Goal: Task Accomplishment & Management: Manage account settings

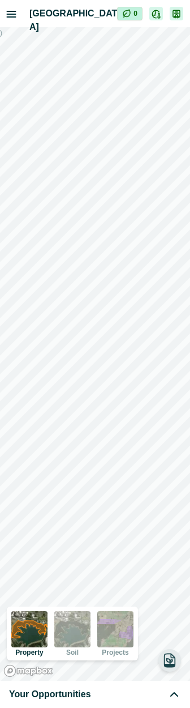
click at [168, 668] on button "button" at bounding box center [169, 660] width 23 height 23
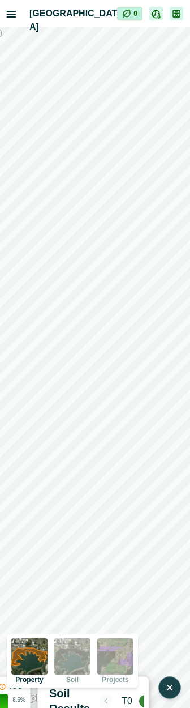
click at [173, 692] on icon "button" at bounding box center [169, 687] width 11 height 11
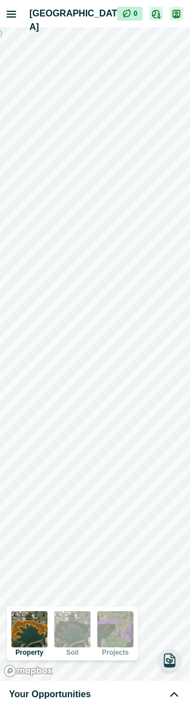
click at [167, 665] on icon "button" at bounding box center [170, 664] width 10 height 3
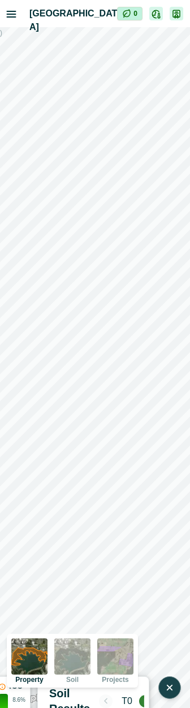
click at [174, 688] on icon "button" at bounding box center [169, 687] width 11 height 11
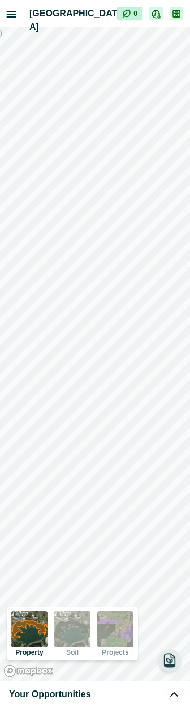
click at [169, 666] on icon "button" at bounding box center [170, 664] width 10 height 3
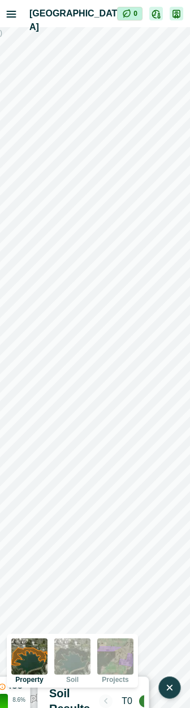
click at [171, 688] on icon "button" at bounding box center [170, 687] width 5 height 5
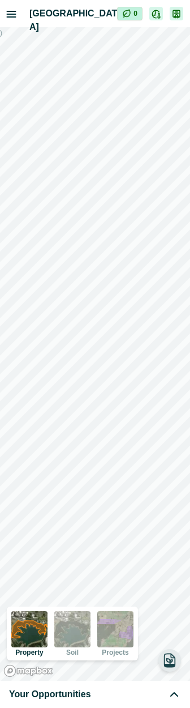
click at [172, 667] on icon "button" at bounding box center [170, 660] width 16 height 16
click at [161, 662] on button "button" at bounding box center [169, 660] width 23 height 23
click at [170, 663] on icon "button" at bounding box center [170, 664] width 10 height 3
click at [168, 658] on icon "button" at bounding box center [170, 660] width 5 height 5
click at [162, 668] on button "button" at bounding box center [169, 660] width 23 height 23
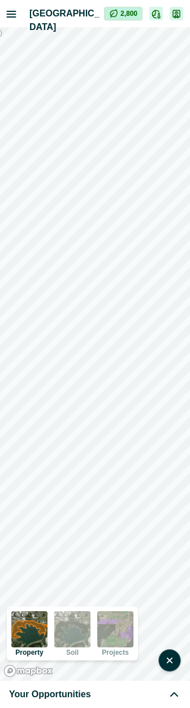
click at [173, 697] on icon at bounding box center [175, 694] width 14 height 14
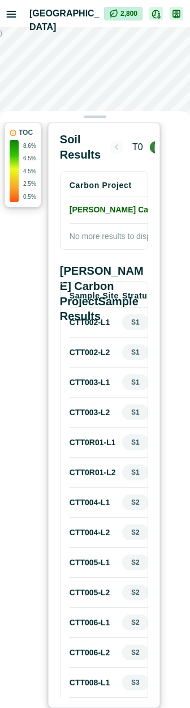
click at [117, 115] on div at bounding box center [95, 116] width 190 height 11
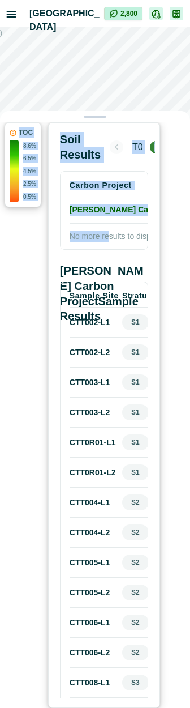
drag, startPoint x: 114, startPoint y: 115, endPoint x: 102, endPoint y: 329, distance: 213.8
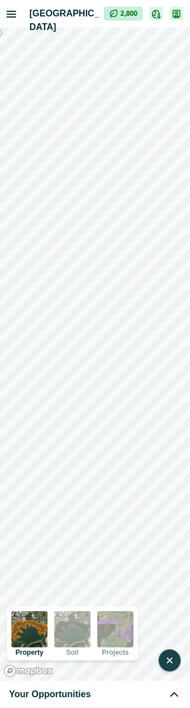
click at [170, 668] on button "button" at bounding box center [169, 660] width 23 height 23
click at [170, 667] on icon "button" at bounding box center [170, 660] width 16 height 16
click at [170, 654] on button "button" at bounding box center [169, 660] width 23 height 23
click at [173, 665] on icon "button" at bounding box center [170, 664] width 10 height 3
click at [172, 693] on icon at bounding box center [175, 694] width 14 height 14
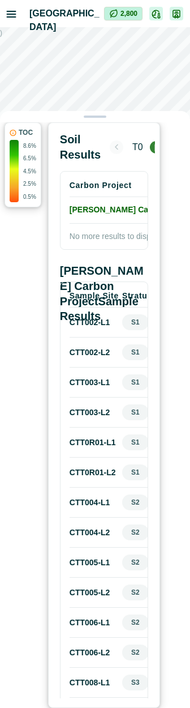
click at [94, 113] on div at bounding box center [95, 116] width 190 height 11
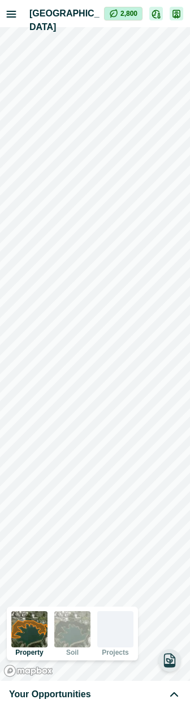
click at [173, 658] on icon "button" at bounding box center [170, 659] width 11 height 13
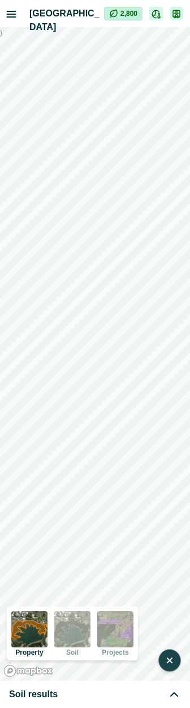
click at [170, 661] on icon "button" at bounding box center [170, 660] width 5 height 5
click at [170, 661] on icon "button" at bounding box center [170, 660] width 6 height 5
click at [165, 667] on button "button" at bounding box center [169, 660] width 23 height 23
click at [169, 663] on icon "button" at bounding box center [170, 664] width 10 height 3
click at [172, 661] on icon "button" at bounding box center [170, 660] width 5 height 5
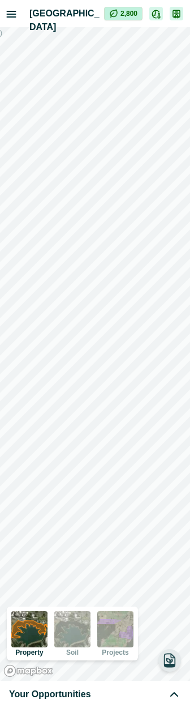
click at [173, 658] on icon "button" at bounding box center [170, 660] width 16 height 16
click at [173, 658] on icon "button" at bounding box center [169, 659] width 11 height 11
click at [169, 661] on icon "button" at bounding box center [170, 660] width 16 height 16
click at [169, 661] on icon "button" at bounding box center [170, 660] width 5 height 5
click at [176, 662] on icon "button" at bounding box center [170, 660] width 16 height 16
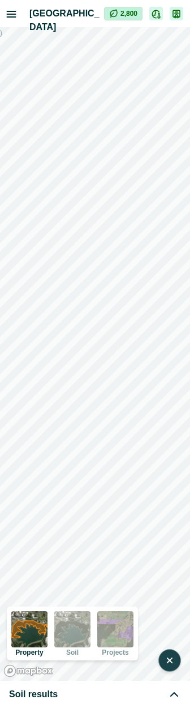
click at [169, 661] on icon "button" at bounding box center [170, 660] width 5 height 5
click at [169, 661] on icon "button" at bounding box center [170, 660] width 6 height 5
click at [169, 659] on icon "button" at bounding box center [170, 660] width 5 height 5
click at [173, 663] on icon "button" at bounding box center [170, 660] width 16 height 16
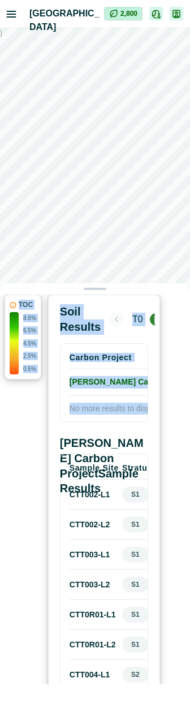
drag, startPoint x: 117, startPoint y: 291, endPoint x: 121, endPoint y: 620, distance: 329.5
click at [124, 566] on div "TOC 8.6% 6.5% 4.5% 2.5% 0.5% Soil Results T0 apr 2022 Carbon Project Total Proj…" at bounding box center [95, 495] width 190 height 425
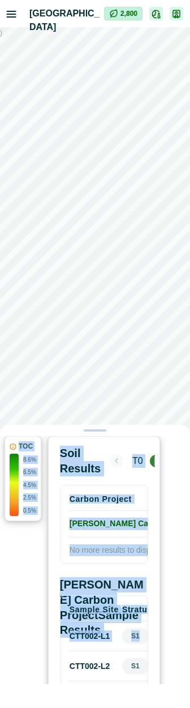
click at [102, 426] on div at bounding box center [95, 430] width 190 height 11
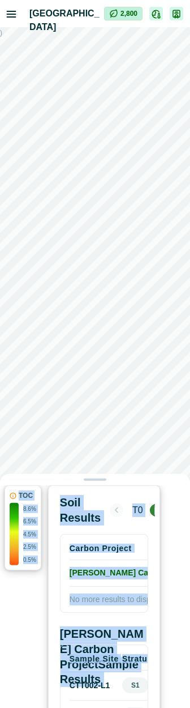
drag, startPoint x: 103, startPoint y: 430, endPoint x: 122, endPoint y: 695, distance: 265.6
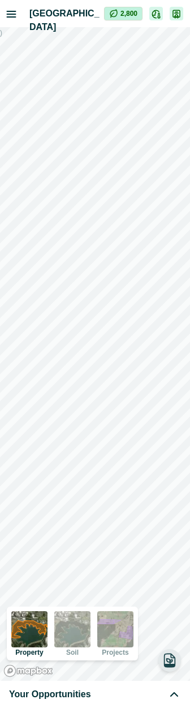
click at [172, 661] on icon "button" at bounding box center [170, 660] width 6 height 5
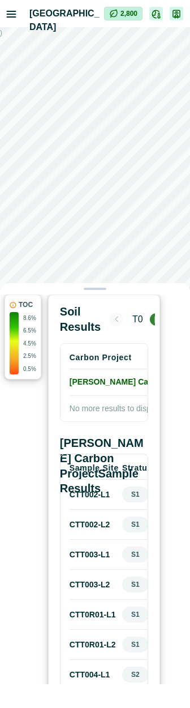
click at [100, 290] on div at bounding box center [95, 288] width 190 height 11
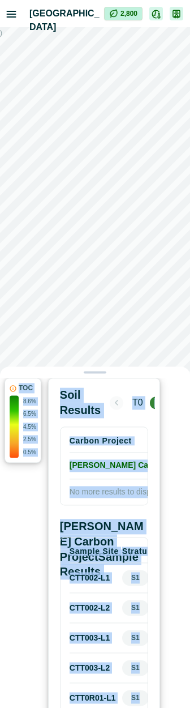
drag, startPoint x: 100, startPoint y: 290, endPoint x: 181, endPoint y: 697, distance: 415.0
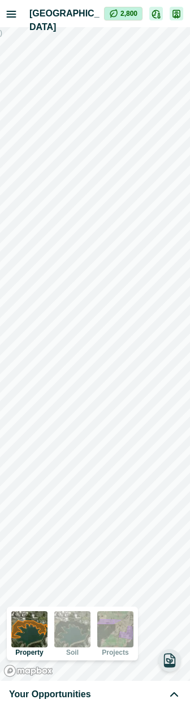
click at [174, 693] on icon at bounding box center [175, 694] width 14 height 14
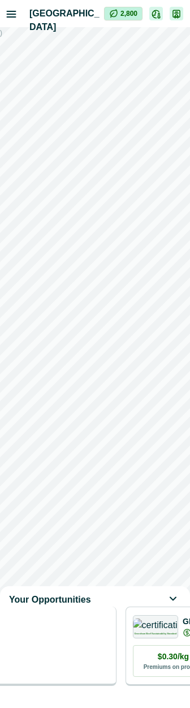
scroll to position [0, 204]
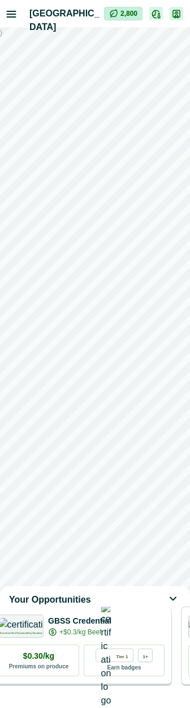
click at [138, 632] on div "Greenham Beef Sustainability Standard GBSS Credential +$0.3/kg Beef" at bounding box center [81, 625] width 166 height 23
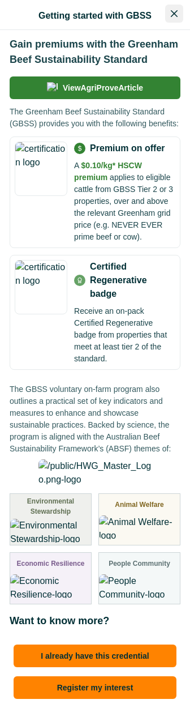
click at [177, 16] on icon "Close" at bounding box center [174, 13] width 7 height 7
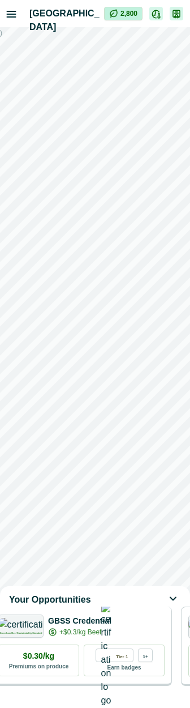
scroll to position [0, 0]
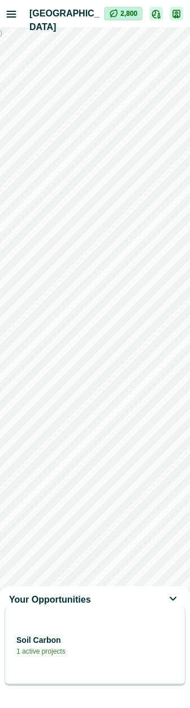
click at [92, 642] on div "Soil Carbon 1 active projects" at bounding box center [95, 645] width 181 height 79
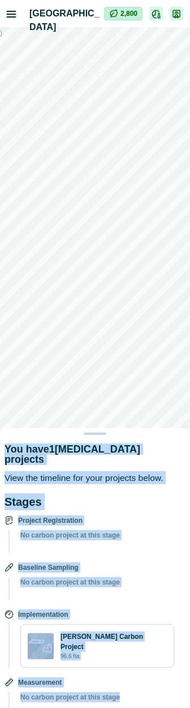
drag, startPoint x: 144, startPoint y: 363, endPoint x: 130, endPoint y: 707, distance: 344.5
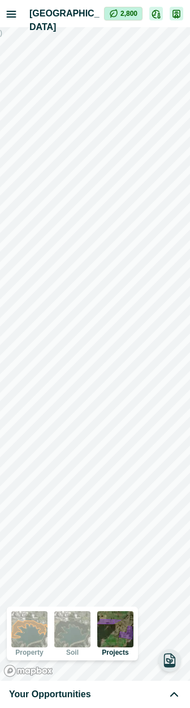
click at [171, 662] on icon "button" at bounding box center [170, 660] width 6 height 5
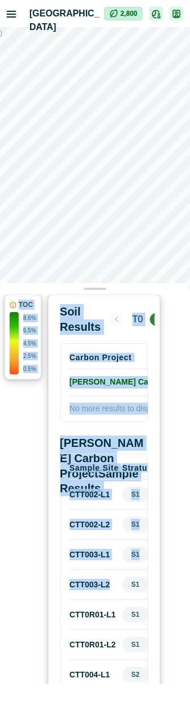
drag, startPoint x: 115, startPoint y: 285, endPoint x: 124, endPoint y: 659, distance: 374.3
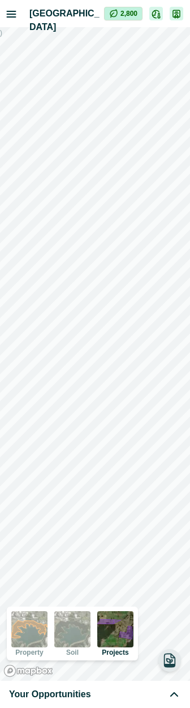
click at [124, 693] on div "Your Opportunities" at bounding box center [95, 694] width 172 height 14
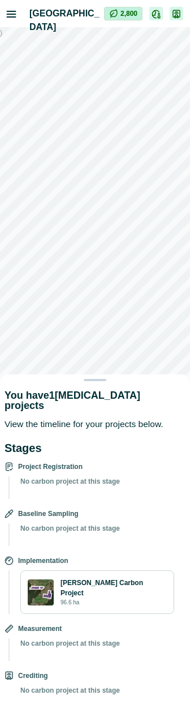
click at [142, 327] on div "You have 1 active carbon projects View the timeline for your projects below. St…" at bounding box center [95, 354] width 190 height 708
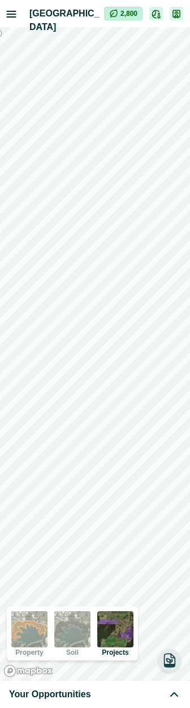
click at [169, 661] on icon "button" at bounding box center [170, 660] width 6 height 5
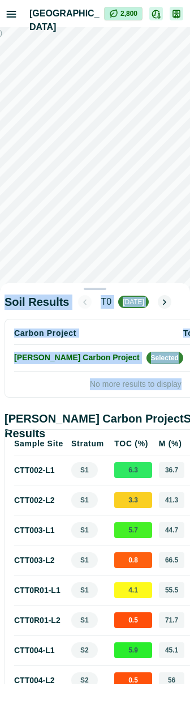
drag, startPoint x: 95, startPoint y: 290, endPoint x: 96, endPoint y: 470, distance: 180.0
click at [98, 455] on div "Soil Results T0 apr 2022 Carbon Project Total Project Area Curtin Carbon Projec…" at bounding box center [95, 495] width 190 height 425
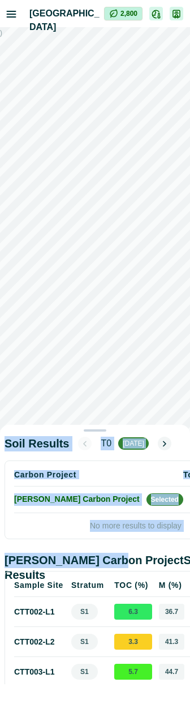
click at [52, 511] on td "Curtin Carbon Project Selected" at bounding box center [98, 499] width 169 height 27
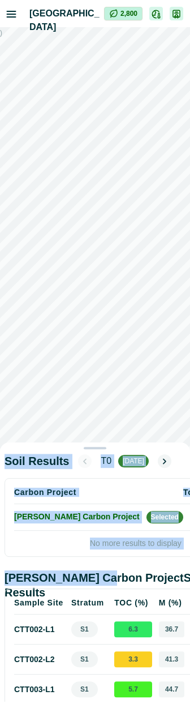
drag, startPoint x: 97, startPoint y: 429, endPoint x: 88, endPoint y: 640, distance: 210.8
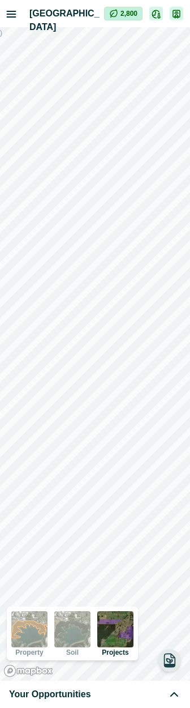
click at [98, 699] on div "Your Opportunities" at bounding box center [95, 694] width 172 height 14
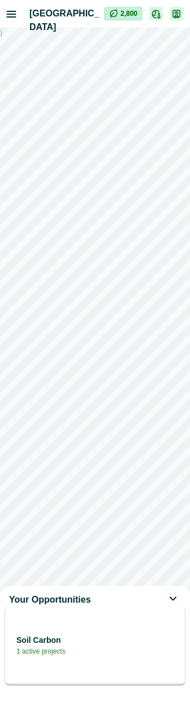
click at [66, 656] on p "1 active projects" at bounding box center [40, 651] width 49 height 10
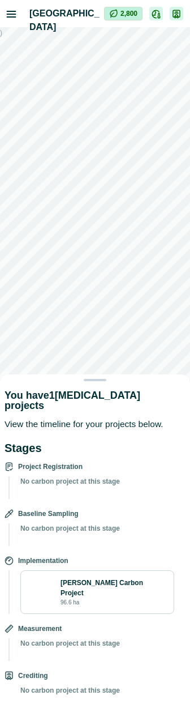
click at [123, 331] on div "You have 1 active carbon projects View the timeline for your projects below. St…" at bounding box center [95, 354] width 190 height 708
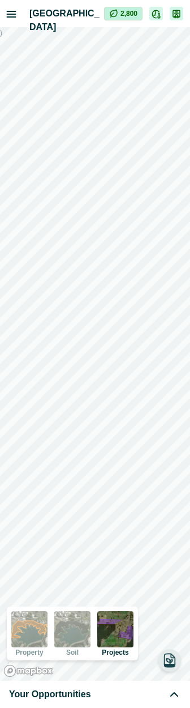
click at [169, 661] on icon "button" at bounding box center [170, 660] width 6 height 5
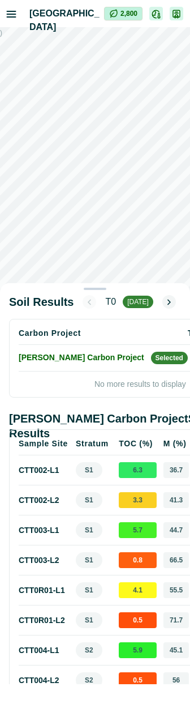
click at [43, 691] on div "Soil Results T0 apr 2022 Carbon Project Total Project Area Curtin Carbon Projec…" at bounding box center [95, 495] width 190 height 425
click at [90, 420] on h2 "Curtin Carbon Project Sample Results" at bounding box center [140, 426] width 263 height 30
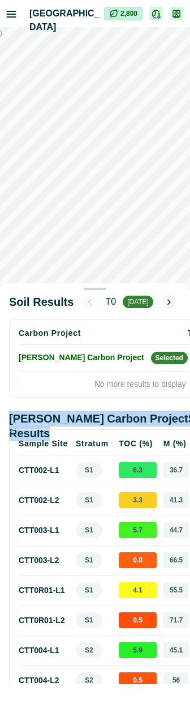
click at [90, 420] on h2 "Curtin Carbon Project Sample Results" at bounding box center [140, 426] width 263 height 30
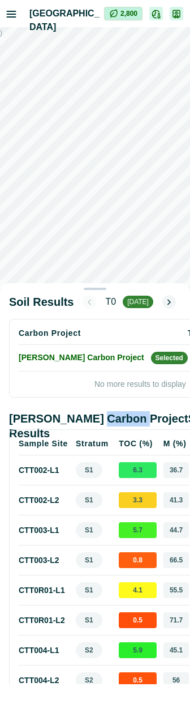
click at [90, 420] on h2 "Curtin Carbon Project Sample Results" at bounding box center [140, 426] width 263 height 30
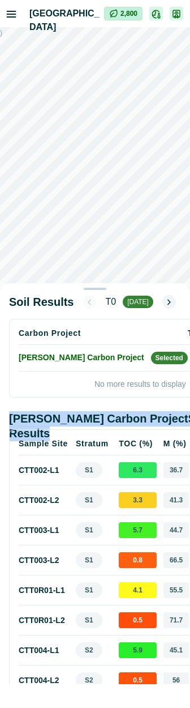
click at [90, 420] on h2 "Curtin Carbon Project Sample Results" at bounding box center [140, 426] width 263 height 30
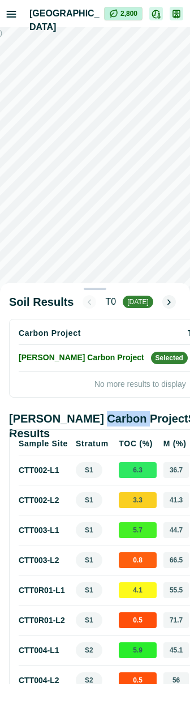
click at [90, 420] on h2 "Curtin Carbon Project Sample Results" at bounding box center [140, 426] width 263 height 30
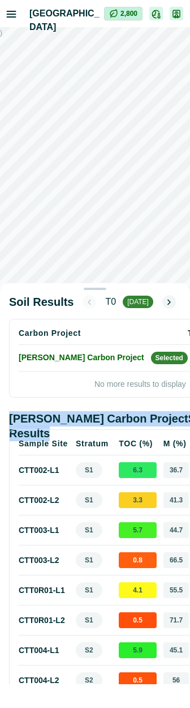
click at [90, 420] on h2 "Curtin Carbon Project Sample Results" at bounding box center [140, 426] width 263 height 30
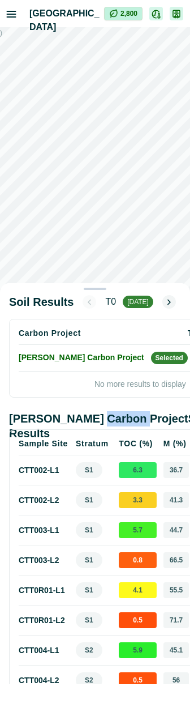
click at [90, 420] on h2 "Curtin Carbon Project Sample Results" at bounding box center [140, 426] width 263 height 30
click at [52, 418] on h2 "Curtin Carbon Project Sample Results" at bounding box center [140, 426] width 263 height 30
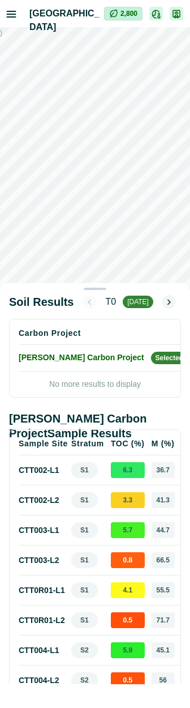
click at [131, 438] on h2 "Curtin Carbon Project Sample Results" at bounding box center [95, 426] width 172 height 30
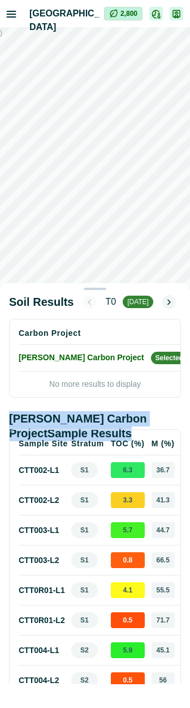
click at [131, 438] on h2 "Curtin Carbon Project Sample Results" at bounding box center [95, 426] width 172 height 30
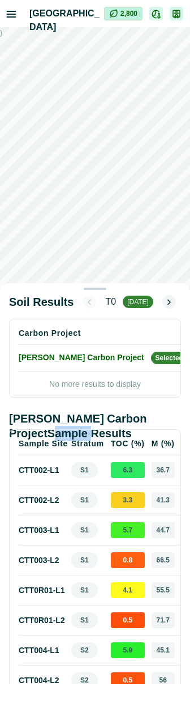
click at [131, 438] on h2 "Curtin Carbon Project Sample Results" at bounding box center [95, 426] width 172 height 30
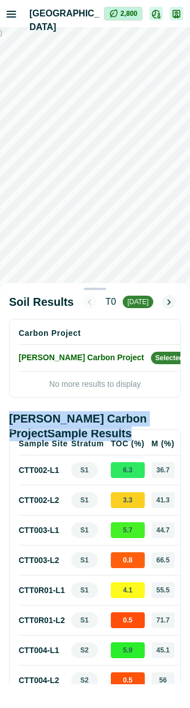
click at [131, 438] on h2 "Curtin Carbon Project Sample Results" at bounding box center [95, 426] width 172 height 30
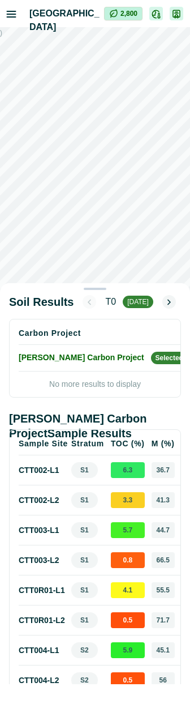
click at [138, 437] on h2 "Curtin Carbon Project Sample Results" at bounding box center [95, 426] width 172 height 30
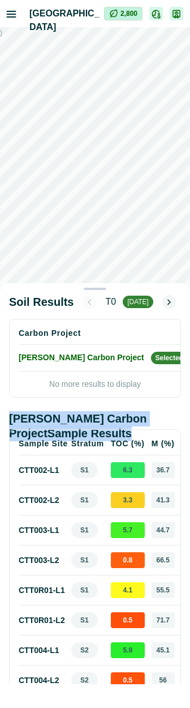
click at [138, 437] on h2 "Curtin Carbon Project Sample Results" at bounding box center [95, 426] width 172 height 30
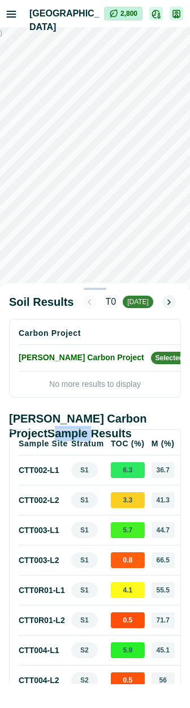
click at [138, 437] on h2 "Curtin Carbon Project Sample Results" at bounding box center [95, 426] width 172 height 30
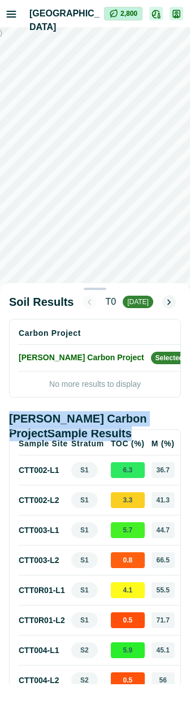
click at [138, 437] on h2 "Curtin Carbon Project Sample Results" at bounding box center [95, 426] width 172 height 30
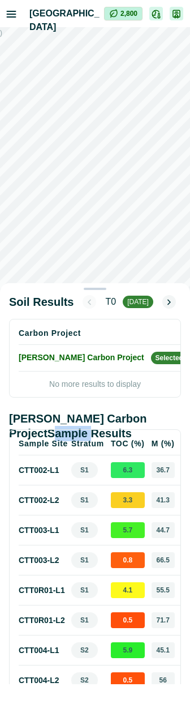
click at [138, 437] on h2 "Curtin Carbon Project Sample Results" at bounding box center [95, 426] width 172 height 30
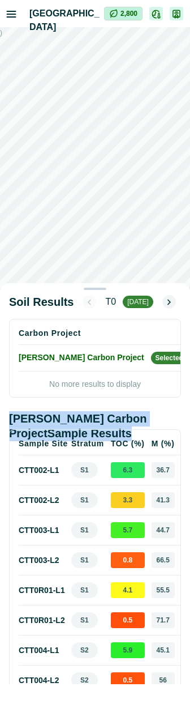
click at [138, 437] on h2 "Curtin Carbon Project Sample Results" at bounding box center [95, 426] width 172 height 30
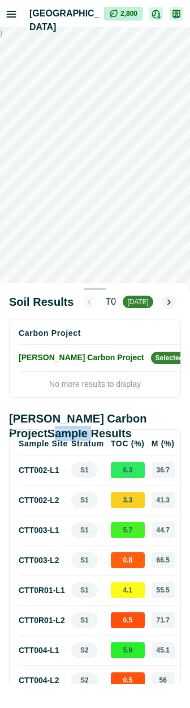
click at [138, 437] on h2 "Curtin Carbon Project Sample Results" at bounding box center [95, 426] width 172 height 30
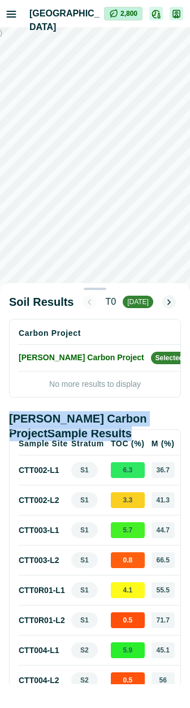
click at [138, 437] on h2 "Curtin Carbon Project Sample Results" at bounding box center [95, 426] width 172 height 30
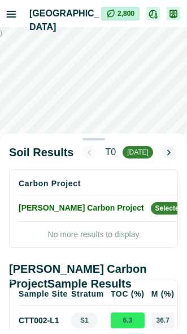
click at [32, 160] on h2 "Soil Results" at bounding box center [41, 152] width 65 height 15
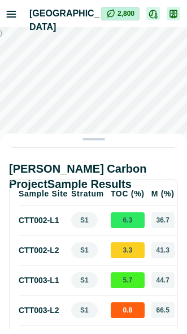
scroll to position [68, 0]
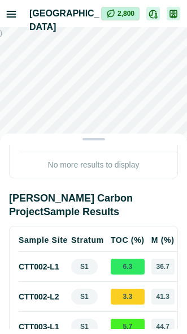
click at [110, 204] on h2 "Curtin Carbon Project Sample Results" at bounding box center [93, 205] width 169 height 27
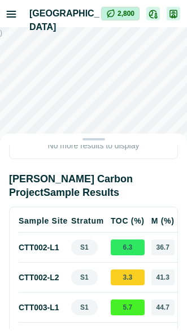
scroll to position [0, 0]
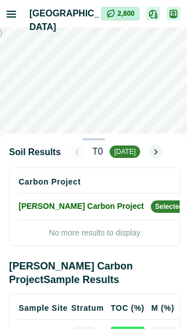
click at [20, 271] on h2 "Curtin Carbon Project Sample Results" at bounding box center [95, 273] width 172 height 27
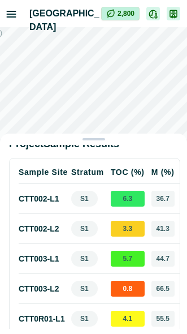
click at [35, 267] on td "CTT003 - L1" at bounding box center [43, 259] width 49 height 30
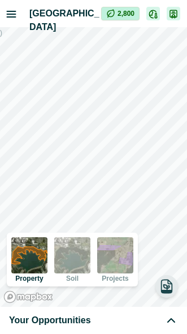
click at [167, 288] on icon "button" at bounding box center [167, 287] width 6 height 5
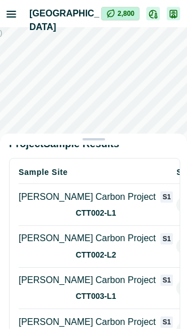
click at [81, 203] on p "Curtin Carbon Project" at bounding box center [88, 196] width 138 height 11
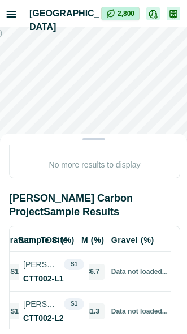
scroll to position [136, 0]
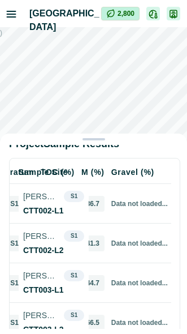
click at [116, 224] on td "Data not loaded..." at bounding box center [139, 204] width 63 height 40
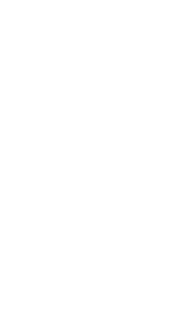
click at [68, 0] on html at bounding box center [93, 0] width 187 height 0
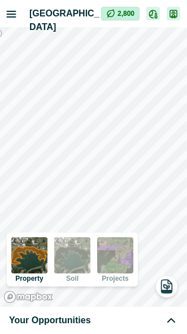
click at [73, 327] on div "Your Opportunities" at bounding box center [93, 320] width 187 height 27
click at [80, 320] on span "Your Opportunities" at bounding box center [50, 321] width 82 height 14
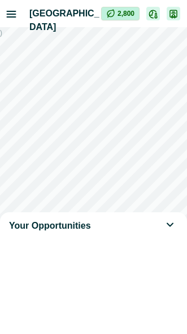
click at [132, 176] on div "Your Opportunities" at bounding box center [93, 167] width 187 height 334
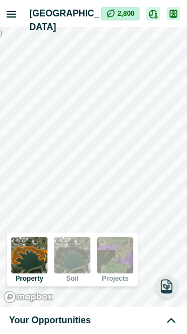
click at [170, 290] on icon "button" at bounding box center [167, 291] width 10 height 3
click at [167, 284] on icon "button" at bounding box center [167, 286] width 16 height 16
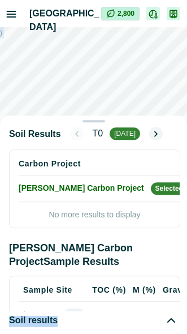
drag, startPoint x: 101, startPoint y: 142, endPoint x: 162, endPoint y: -23, distance: 176.2
click at [162, 0] on html "Green Meadow Farms Impersonation Mode 2,800 ) Property Soil Projects Soil resul…" at bounding box center [93, 167] width 187 height 334
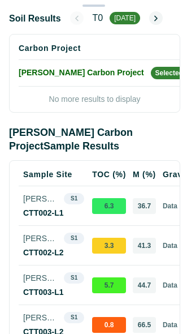
click at [128, 8] on div at bounding box center [93, 5] width 187 height 11
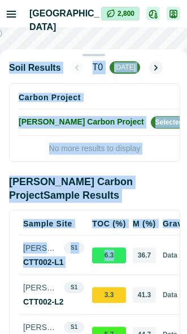
drag, startPoint x: 103, startPoint y: 3, endPoint x: 118, endPoint y: 289, distance: 286.8
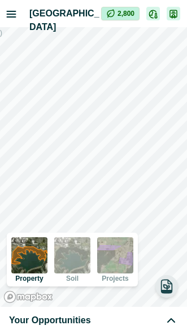
click at [97, 318] on div "Your Opportunities" at bounding box center [93, 321] width 169 height 14
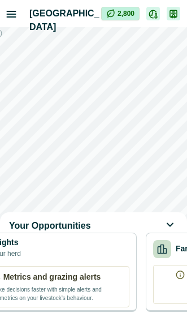
scroll to position [0, 679]
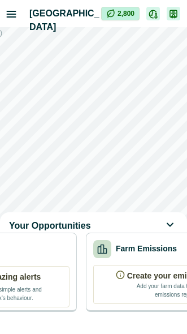
click at [121, 152] on div "Your Opportunities Soil Carbon 1 active projects Greenham Beef Sustainability S…" at bounding box center [93, 167] width 187 height 334
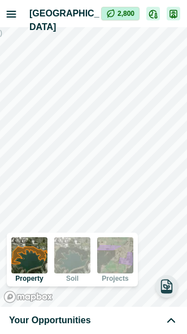
click at [170, 291] on icon "button" at bounding box center [167, 291] width 10 height 3
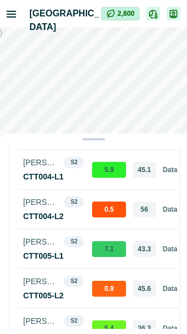
scroll to position [729, 0]
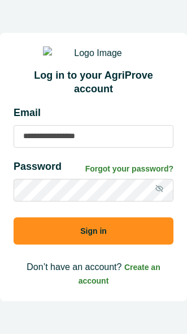
click at [41, 23] on div "Log in to your AgriProve account Email Password Forgot your password? Sign in D…" at bounding box center [93, 167] width 187 height 334
click at [131, 148] on input at bounding box center [94, 136] width 160 height 23
type input "**********"
click at [87, 238] on button "Sign in" at bounding box center [94, 230] width 160 height 27
click at [104, 245] on button "Sign in" at bounding box center [94, 230] width 160 height 27
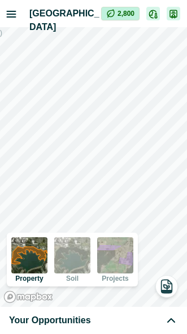
click at [93, 317] on div "Your Opportunities" at bounding box center [93, 321] width 169 height 14
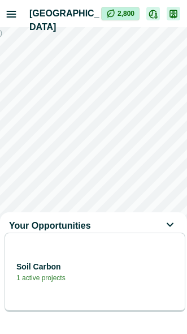
click at [135, 226] on div "Your Opportunities" at bounding box center [93, 226] width 187 height 14
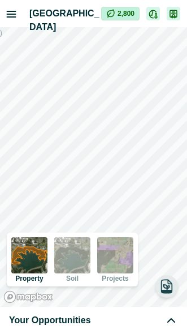
click at [162, 288] on icon "button" at bounding box center [167, 286] width 11 height 13
click at [175, 284] on button "button" at bounding box center [167, 286] width 23 height 23
click at [173, 289] on icon "button" at bounding box center [167, 286] width 11 height 13
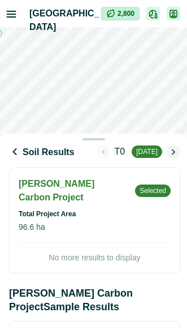
click at [36, 151] on h2 "Soil Results" at bounding box center [42, 152] width 66 height 12
click at [11, 151] on button "button" at bounding box center [14, 151] width 11 height 11
click at [55, 148] on h2 "Soil Results" at bounding box center [42, 152] width 66 height 12
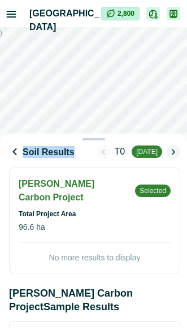
click at [55, 148] on h2 "Soil Results" at bounding box center [42, 152] width 66 height 12
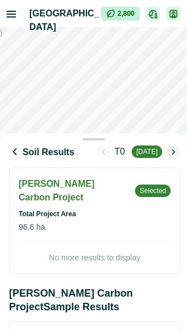
click at [15, 153] on icon "button" at bounding box center [15, 152] width 3 height 6
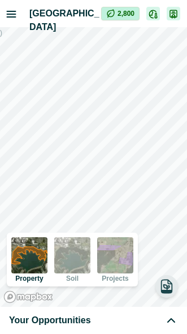
click at [157, 317] on div "Your Opportunities" at bounding box center [93, 321] width 169 height 14
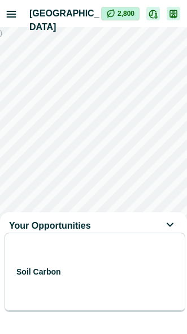
click at [169, 222] on icon at bounding box center [172, 226] width 14 height 14
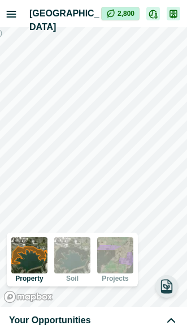
click at [167, 285] on icon "button" at bounding box center [167, 287] width 6 height 5
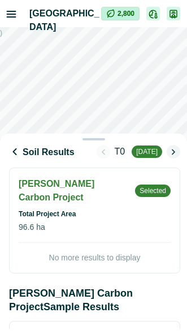
click at [15, 151] on icon "button" at bounding box center [14, 151] width 5 height 7
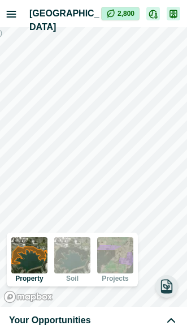
click at [152, 322] on div "Your Opportunities" at bounding box center [93, 321] width 169 height 14
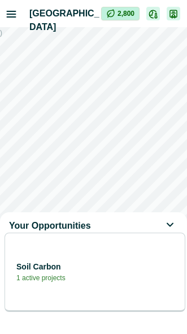
click at [166, 222] on icon at bounding box center [172, 226] width 14 height 14
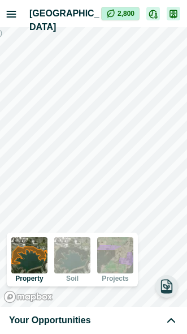
click at [165, 285] on icon "button" at bounding box center [167, 287] width 6 height 5
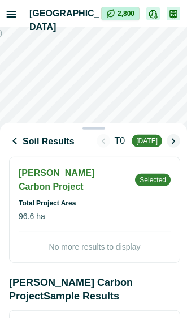
drag, startPoint x: 92, startPoint y: 142, endPoint x: 97, endPoint y: 45, distance: 96.9
click at [97, 82] on div "Soil Results T0 apr 2022 Curtin Carbon Project Selected Total Project Area 96.6…" at bounding box center [93, 167] width 187 height 334
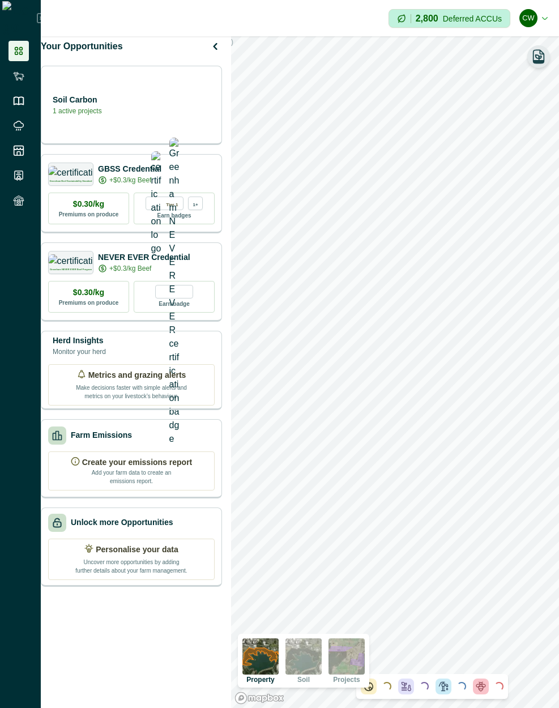
drag, startPoint x: 541, startPoint y: 55, endPoint x: 549, endPoint y: 54, distance: 7.4
click at [187, 55] on icon "button" at bounding box center [538, 57] width 16 height 16
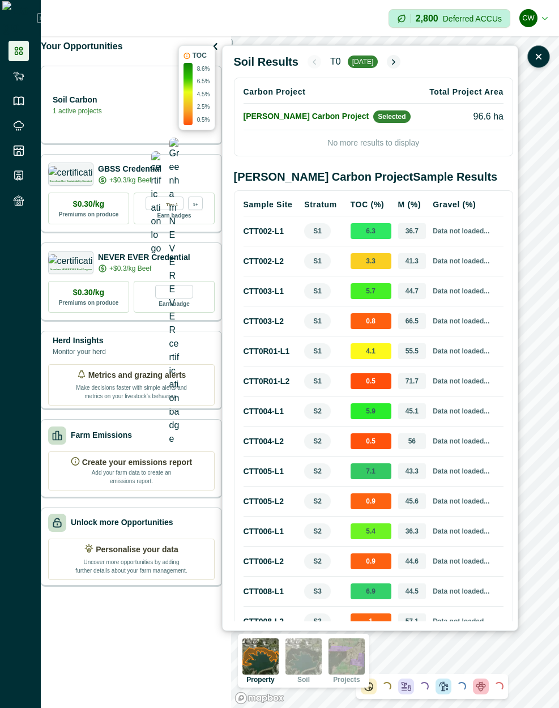
drag, startPoint x: 19, startPoint y: 85, endPoint x: 46, endPoint y: 84, distance: 27.2
click at [19, 86] on ul at bounding box center [20, 128] width 41 height 174
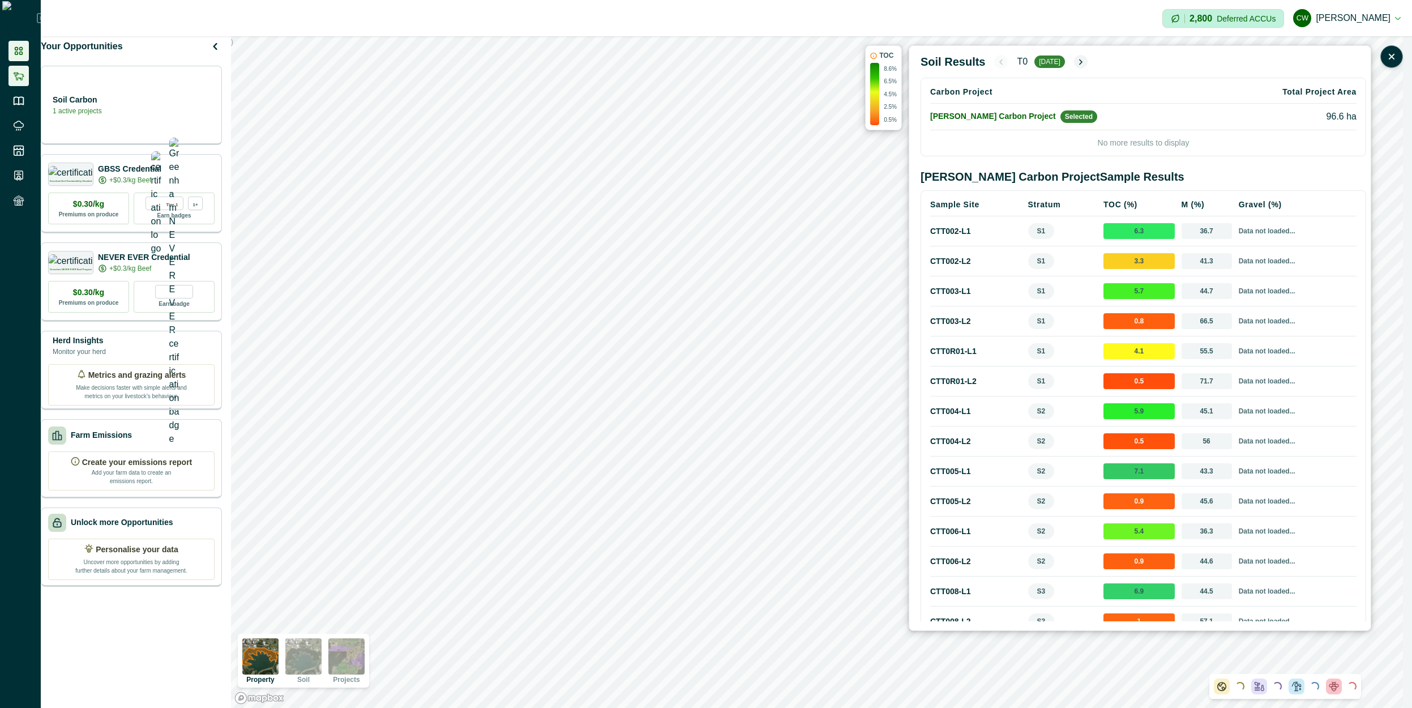
click at [15, 71] on icon at bounding box center [18, 75] width 11 height 11
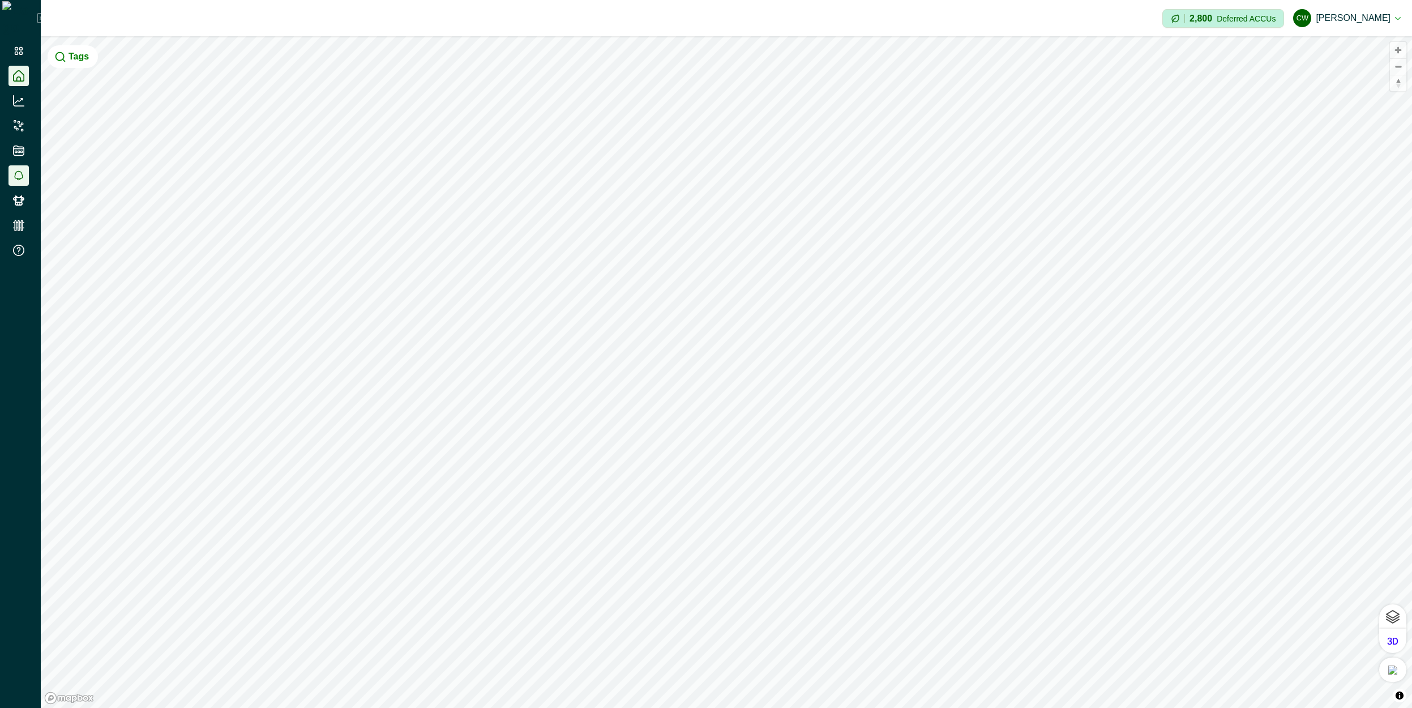
click at [22, 177] on icon at bounding box center [18, 175] width 9 height 10
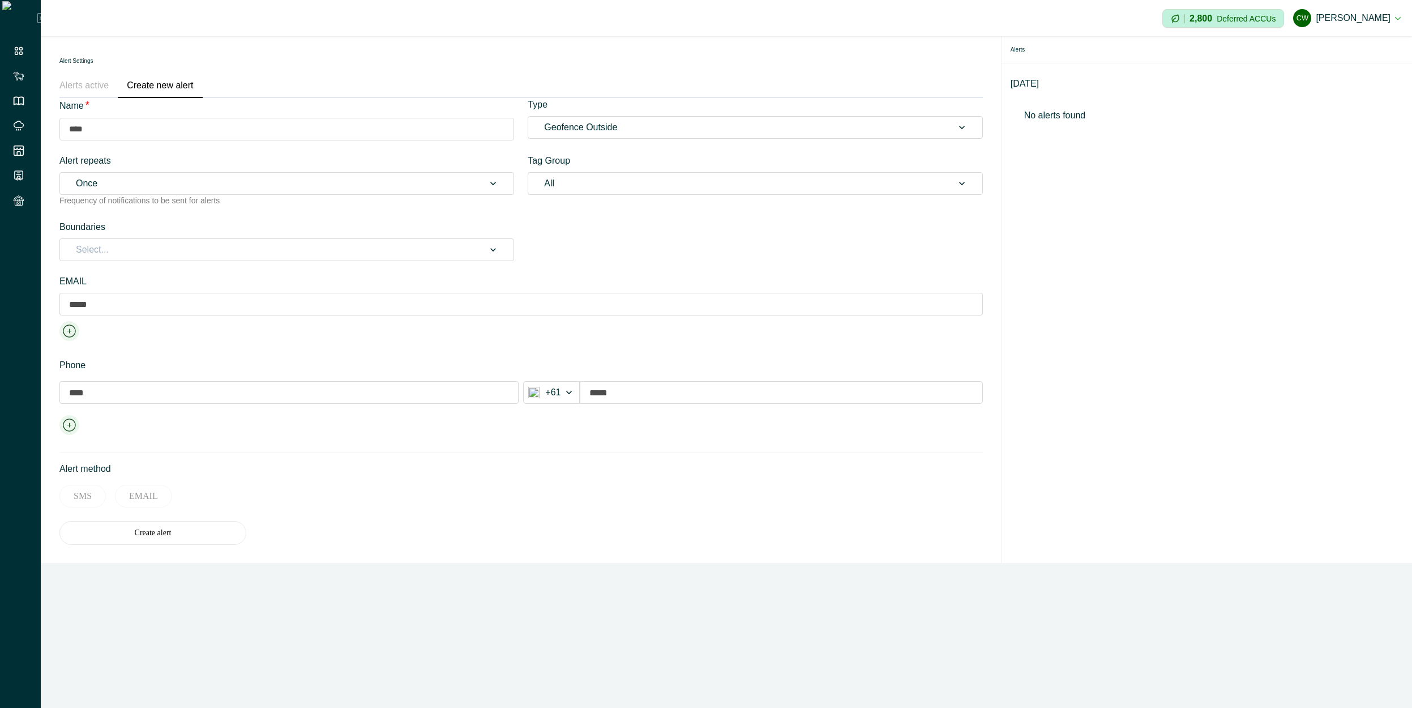
click at [178, 91] on button "Create new alert" at bounding box center [160, 86] width 84 height 24
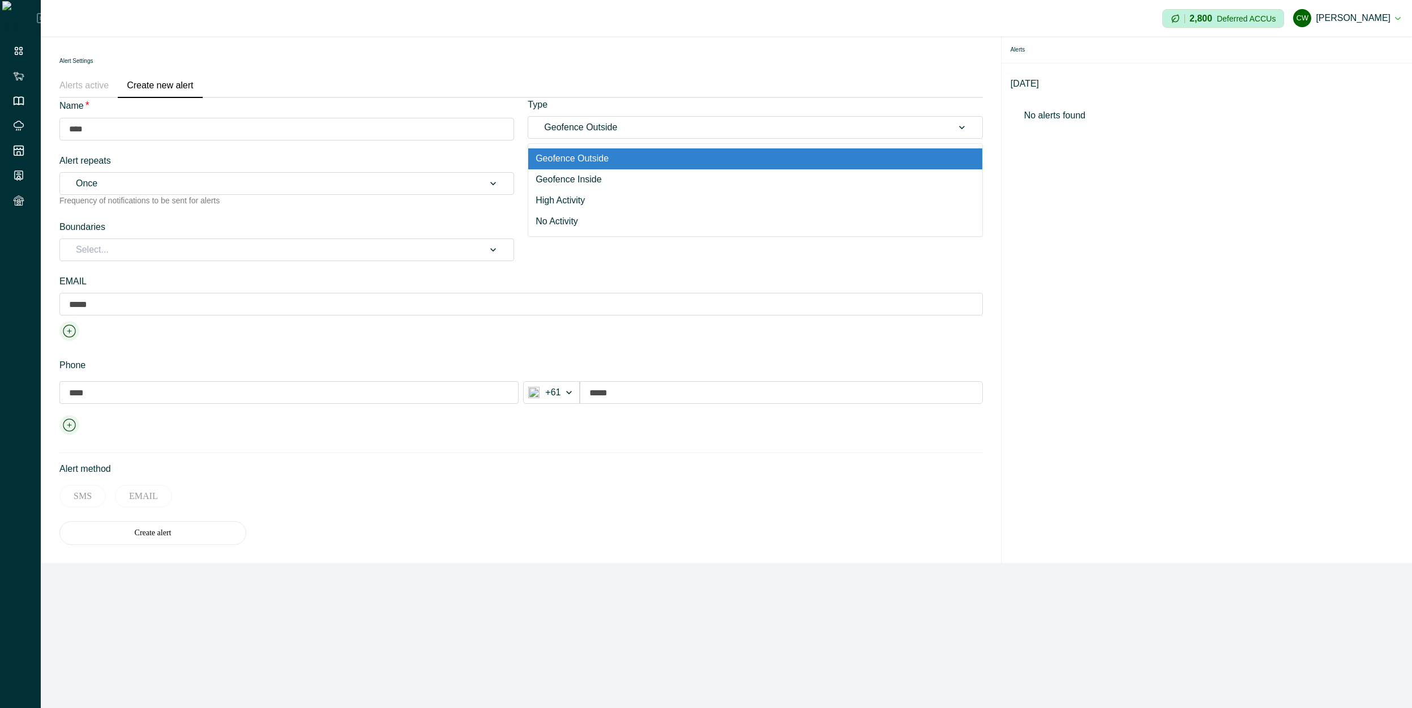
click at [187, 135] on div at bounding box center [740, 127] width 392 height 16
